Goal: Check status: Check status

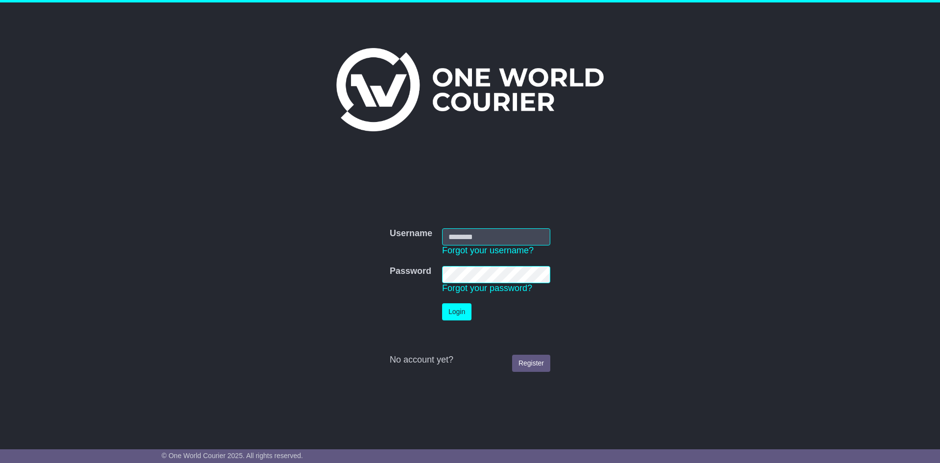
type input "**********"
click at [452, 313] on button "Login" at bounding box center [456, 311] width 29 height 17
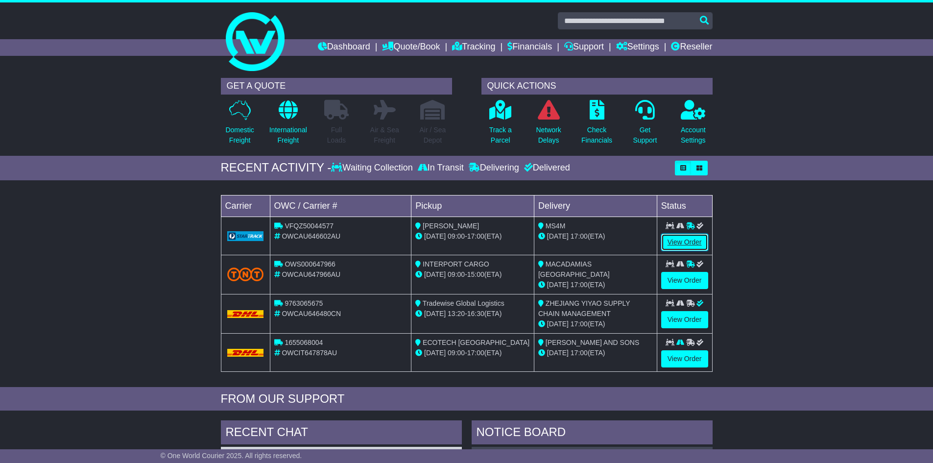
click at [689, 242] on link "View Order" at bounding box center [684, 242] width 47 height 17
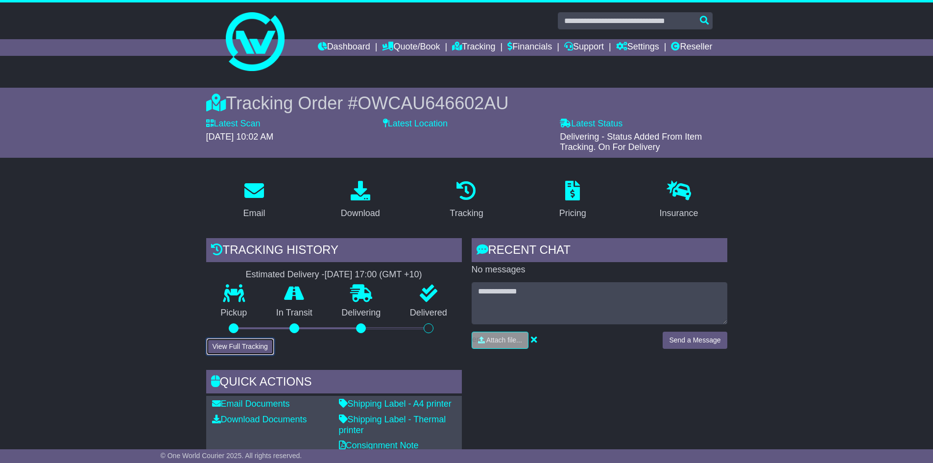
click at [238, 347] on button "View Full Tracking" at bounding box center [240, 346] width 68 height 17
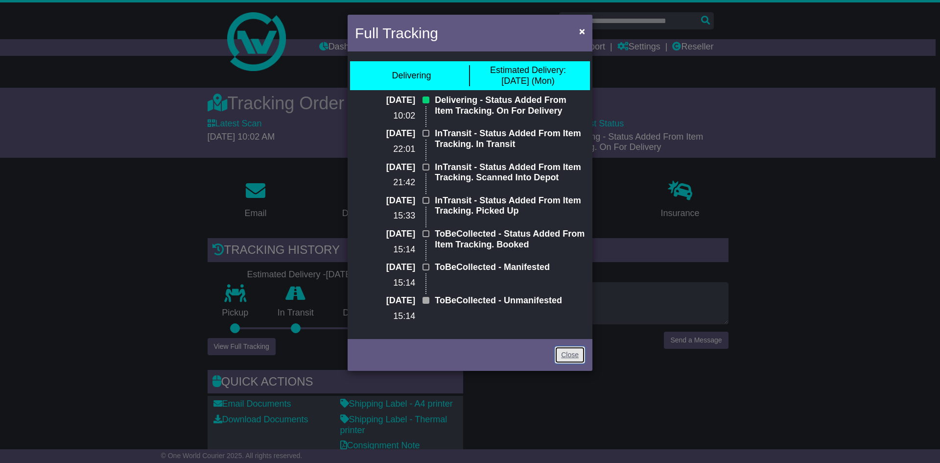
click at [563, 352] on link "Close" at bounding box center [570, 354] width 30 height 17
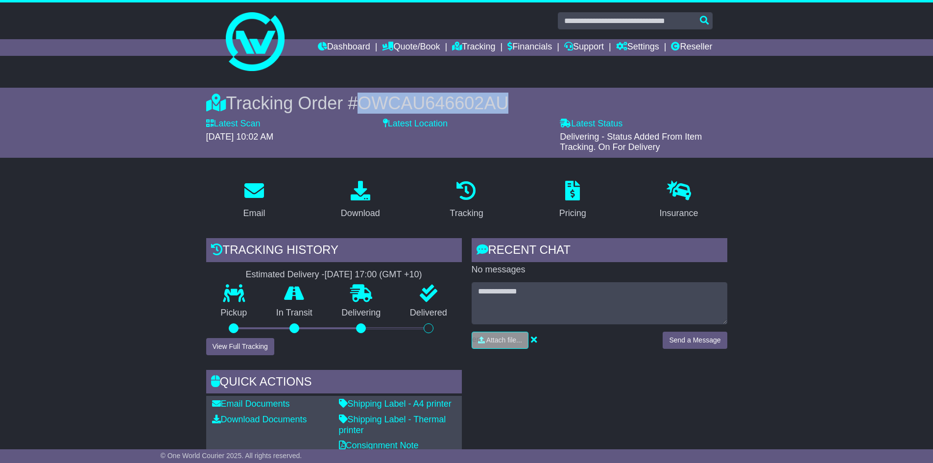
drag, startPoint x: 364, startPoint y: 105, endPoint x: 510, endPoint y: 103, distance: 145.5
click at [508, 103] on span "OWCAU646602AU" at bounding box center [432, 103] width 151 height 20
copy span "OWCAU646602AU"
click at [461, 47] on link "Tracking" at bounding box center [473, 47] width 43 height 17
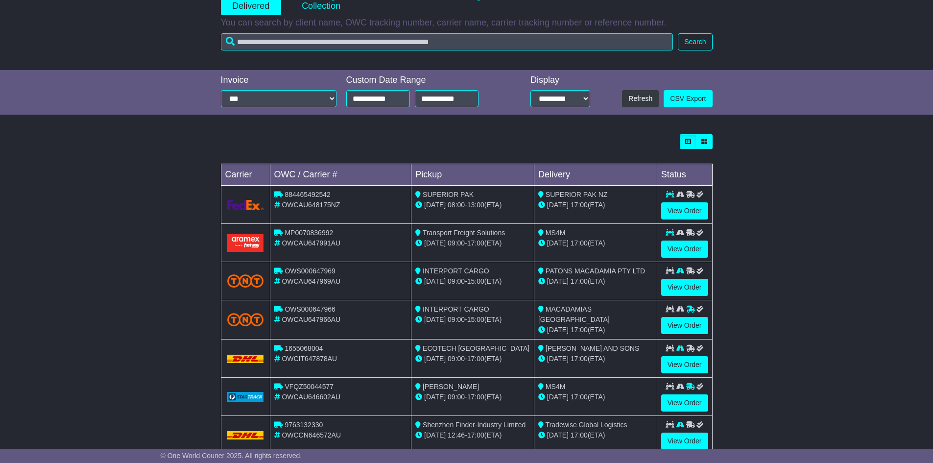
scroll to position [159, 0]
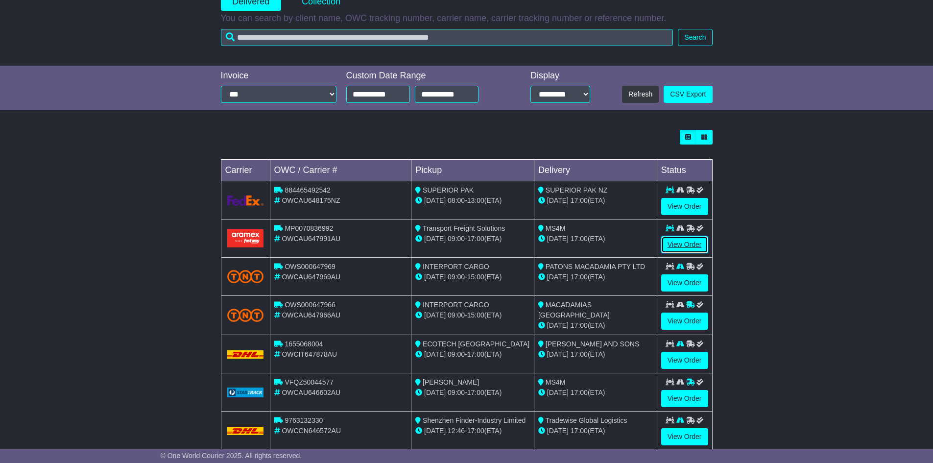
click at [681, 240] on link "View Order" at bounding box center [684, 244] width 47 height 17
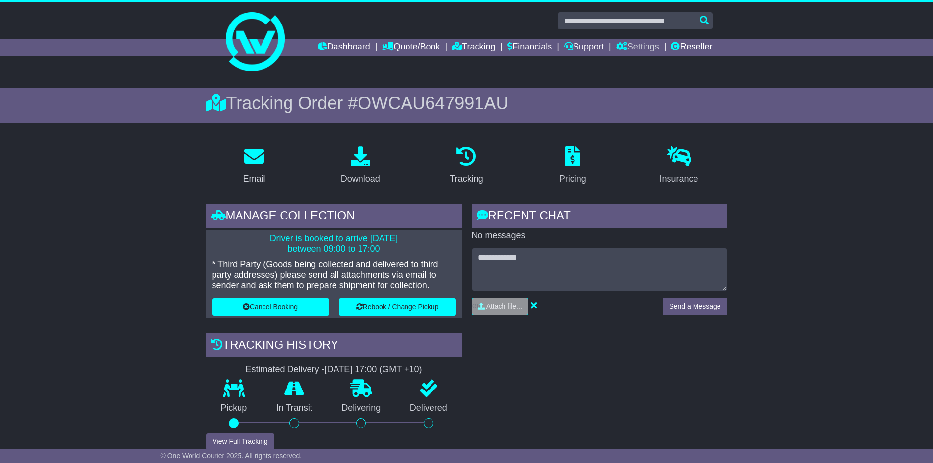
click at [632, 44] on link "Settings" at bounding box center [637, 47] width 43 height 17
click at [633, 62] on link "Settings" at bounding box center [655, 64] width 77 height 11
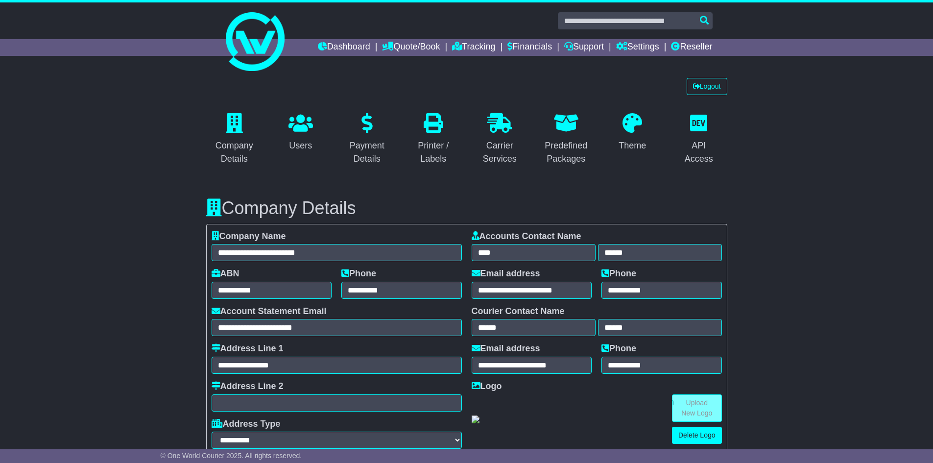
select select "**********"
select select "**"
click at [703, 85] on link "Logout" at bounding box center [707, 86] width 41 height 17
